Goal: Navigation & Orientation: Find specific page/section

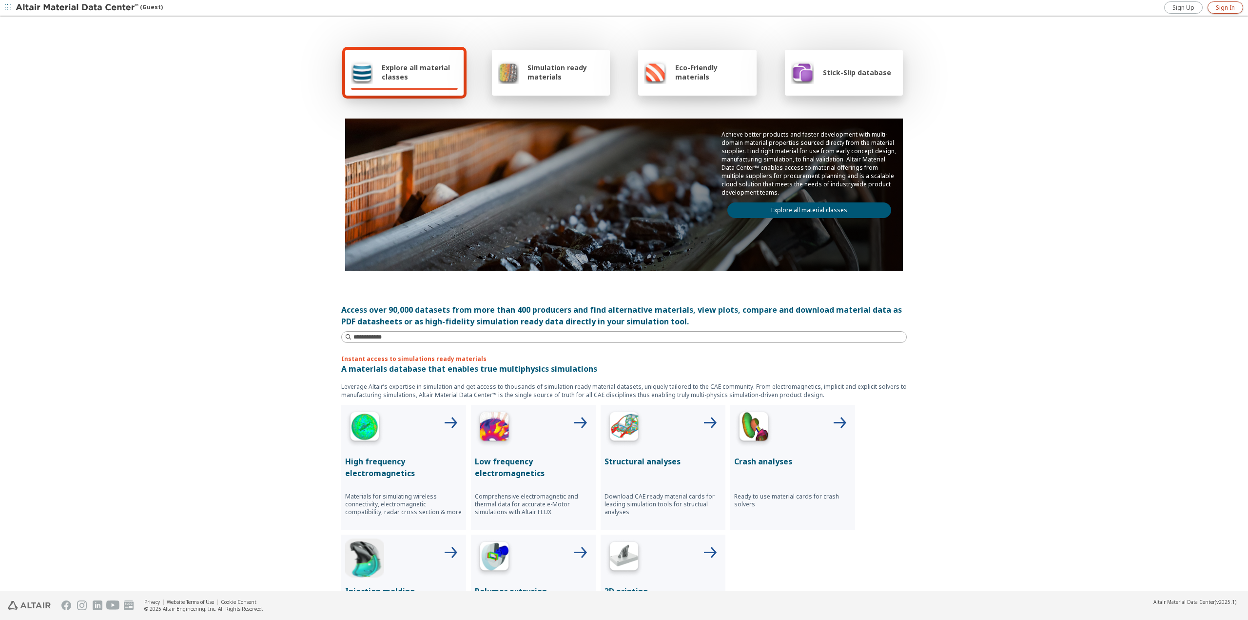
click at [1222, 12] on link "Sign In" at bounding box center [1226, 7] width 36 height 12
click at [13, 10] on button "button" at bounding box center [8, 8] width 16 height 16
click at [136, 75] on icon "button" at bounding box center [133, 73] width 8 height 8
